Goal: Information Seeking & Learning: Learn about a topic

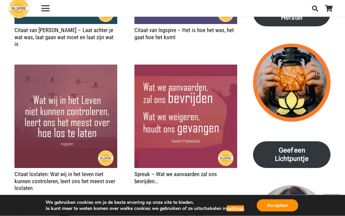
scroll to position [615, 0]
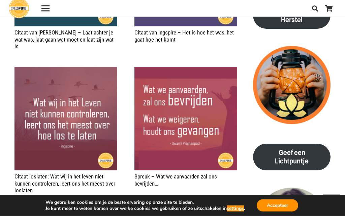
click at [255, 215] on div "We gebruiken cookies om je de beste ervaring op onze site te bieden. Je kunt me…" at bounding box center [173, 205] width 302 height 21
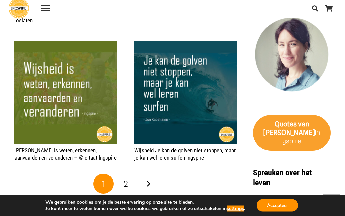
scroll to position [785, 0]
click at [123, 173] on link "2" at bounding box center [126, 183] width 20 height 20
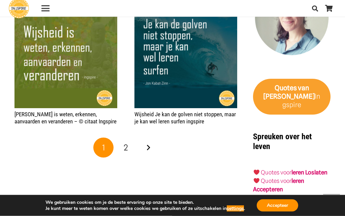
scroll to position [822, 0]
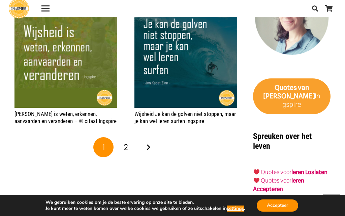
click at [292, 168] on link "leren Loslaten" at bounding box center [310, 171] width 36 height 7
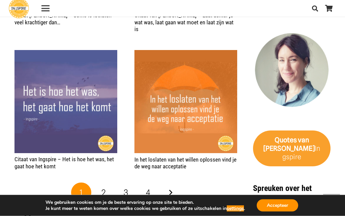
scroll to position [1140, 0]
click at [102, 187] on span "2" at bounding box center [104, 192] width 4 height 10
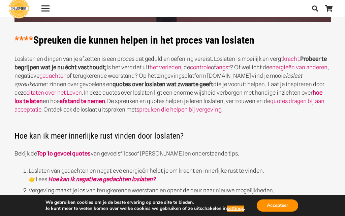
scroll to position [144, 0]
